Goal: Navigation & Orientation: Find specific page/section

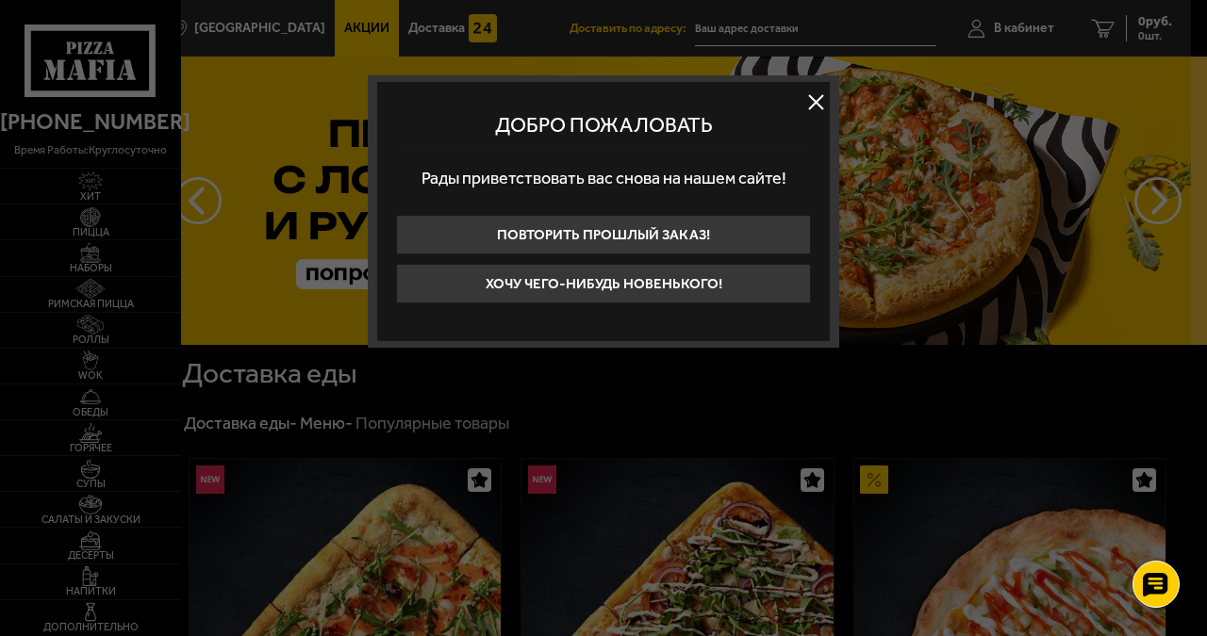
click at [820, 98] on button at bounding box center [815, 102] width 28 height 28
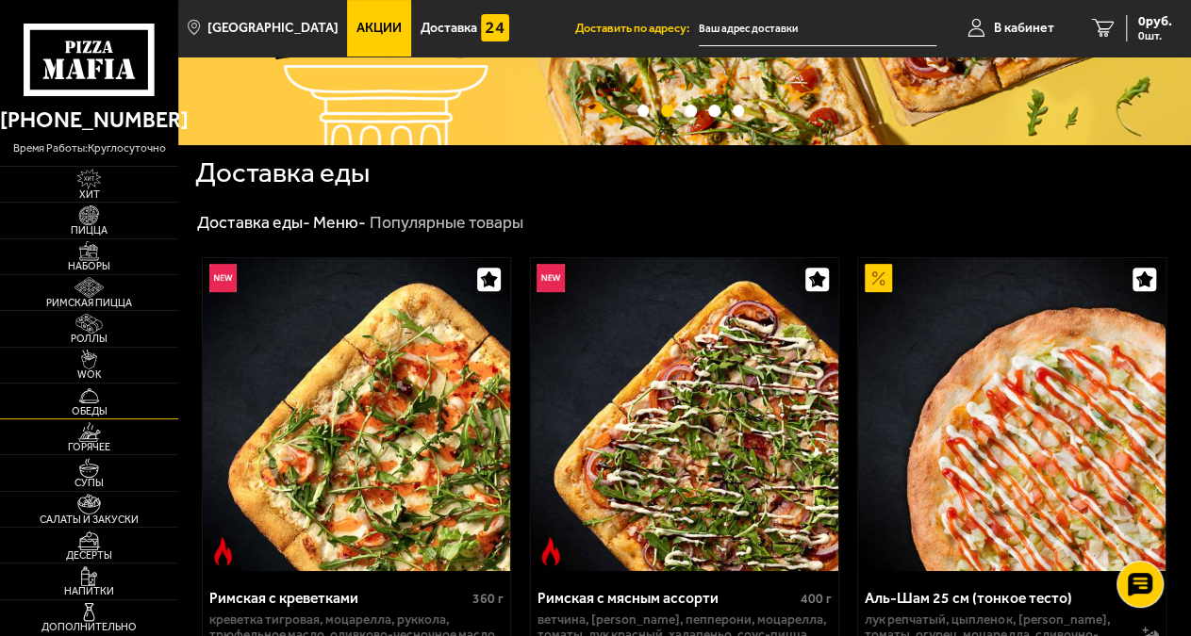
scroll to position [392, 0]
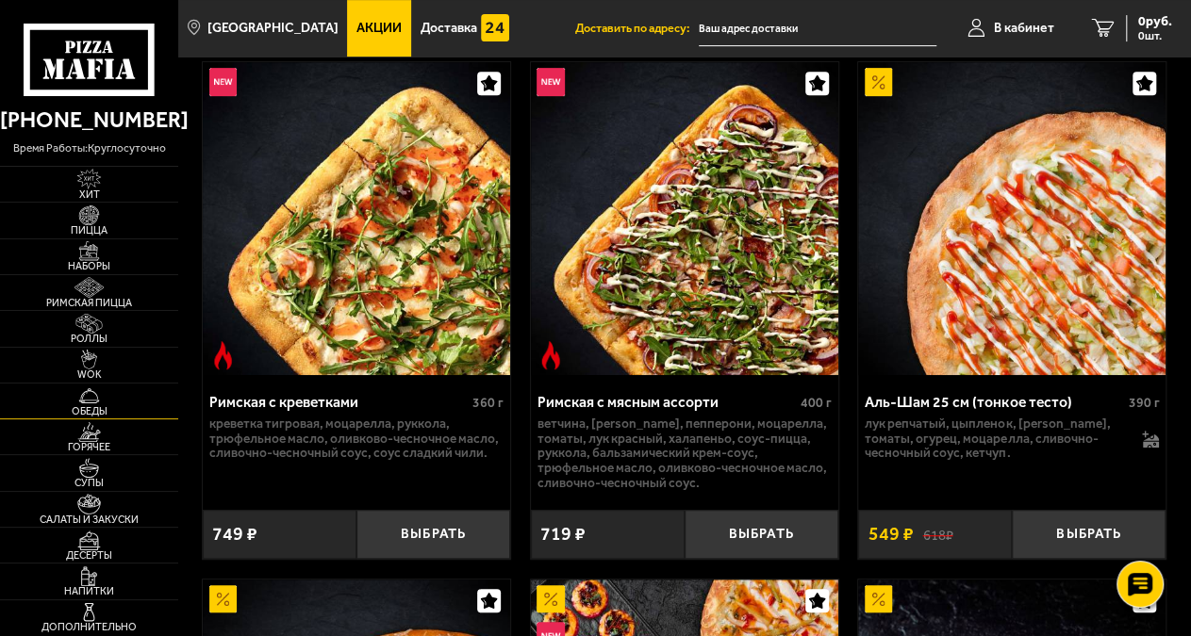
click at [99, 403] on img at bounding box center [89, 396] width 48 height 20
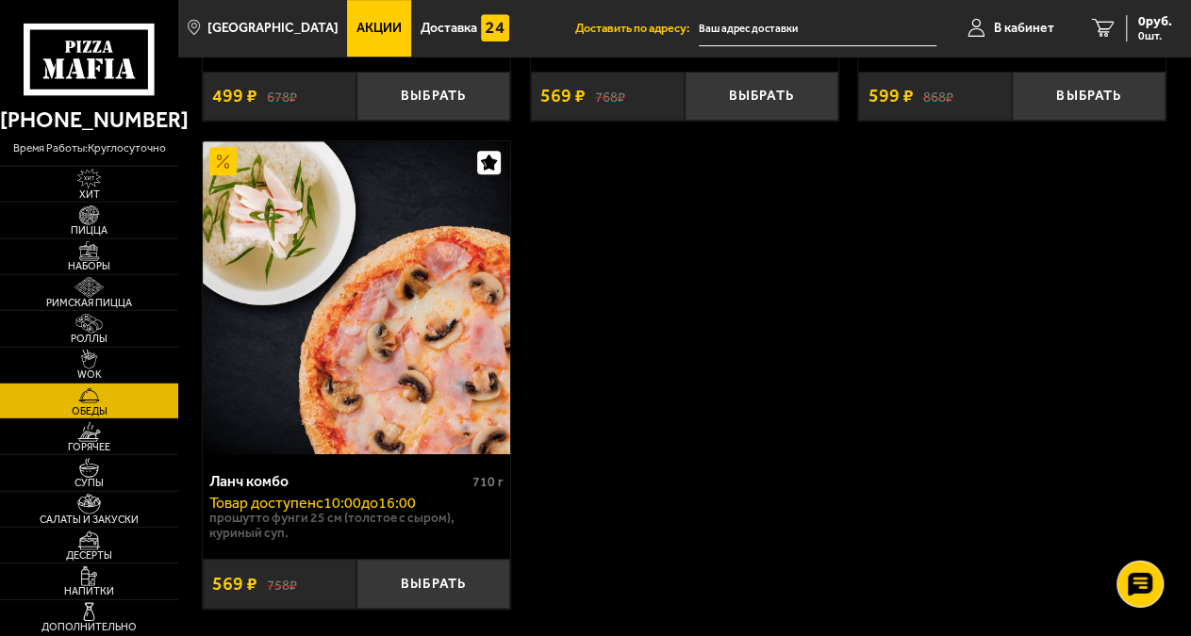
scroll to position [490, 0]
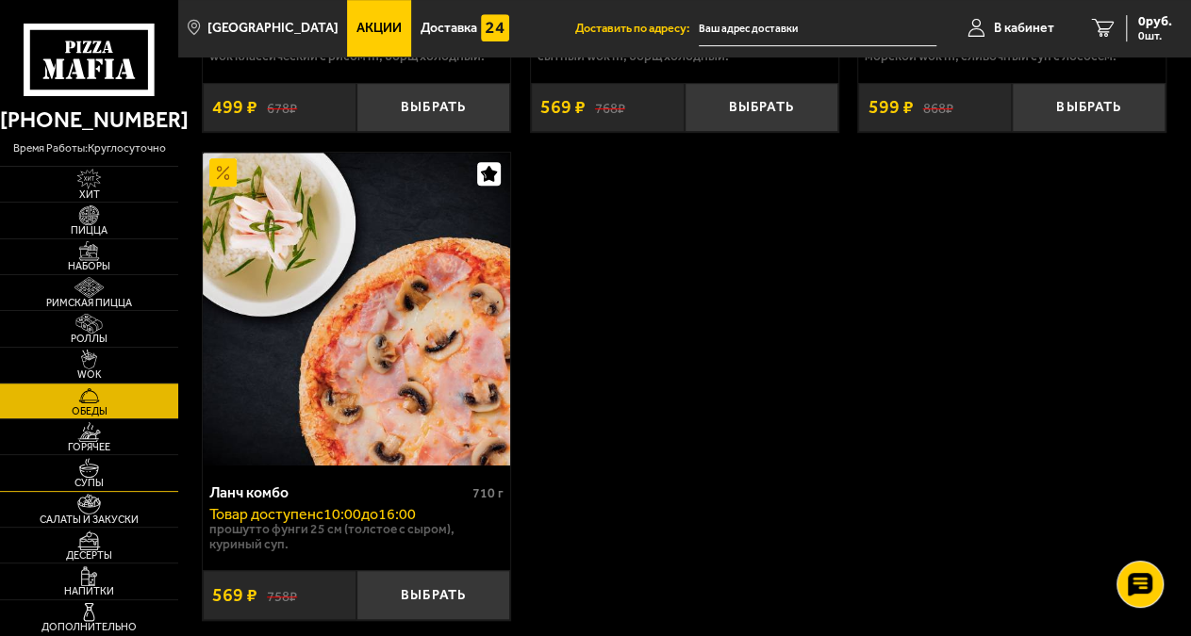
click at [95, 470] on img at bounding box center [89, 468] width 48 height 20
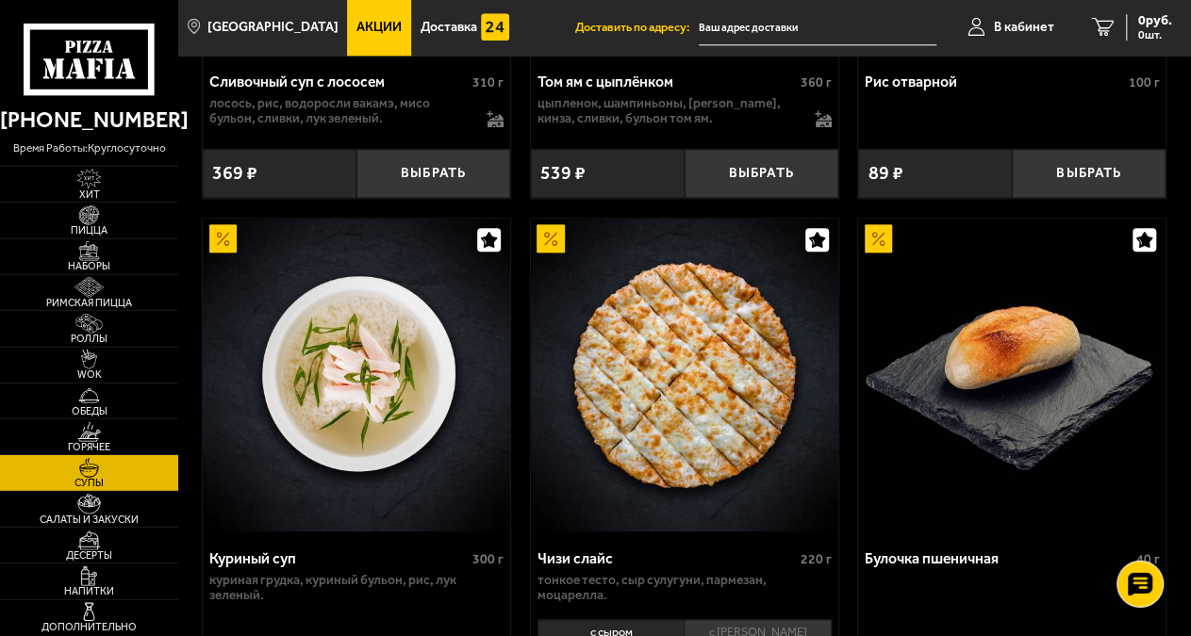
scroll to position [1079, 0]
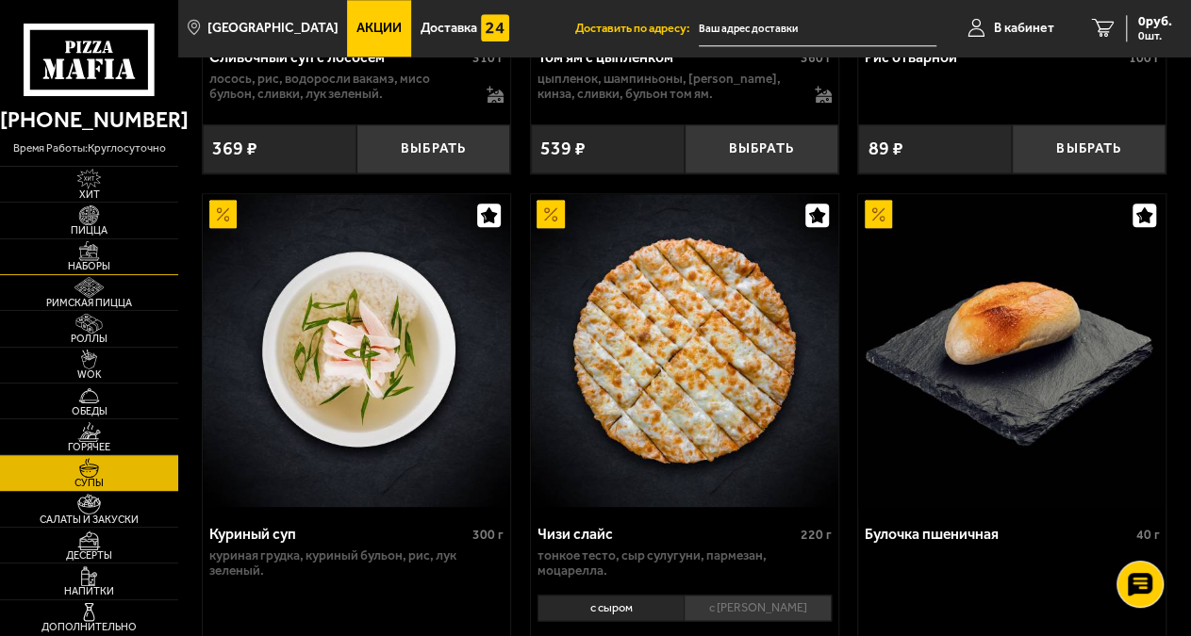
click at [90, 256] on img at bounding box center [89, 251] width 48 height 20
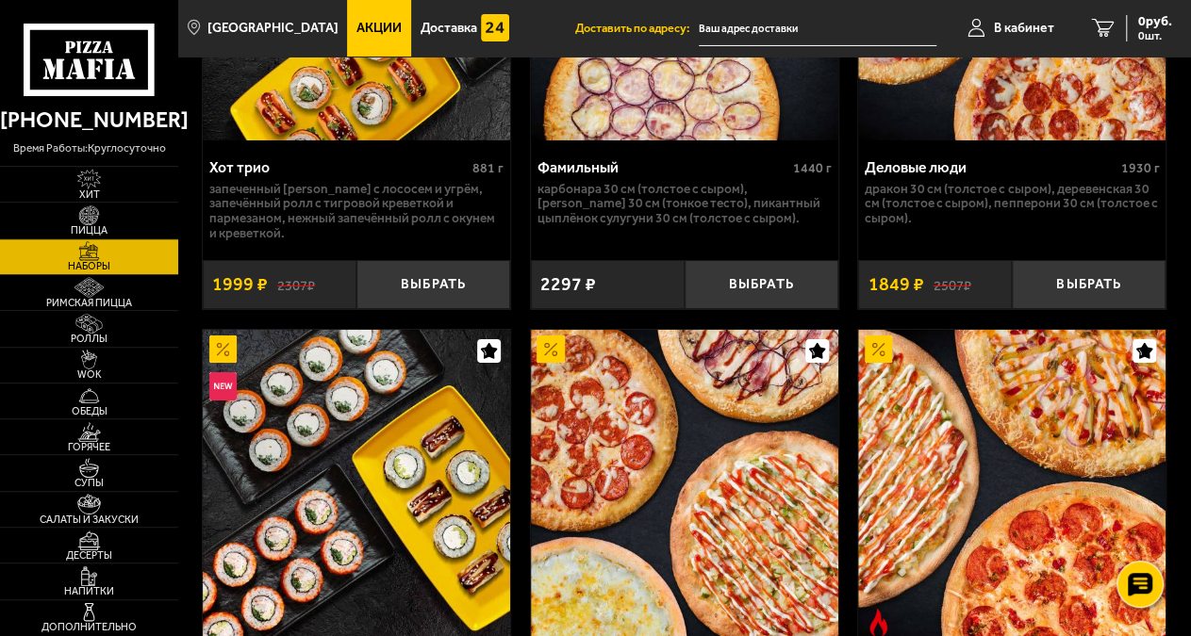
scroll to position [3334, 0]
